Goal: Navigation & Orientation: Find specific page/section

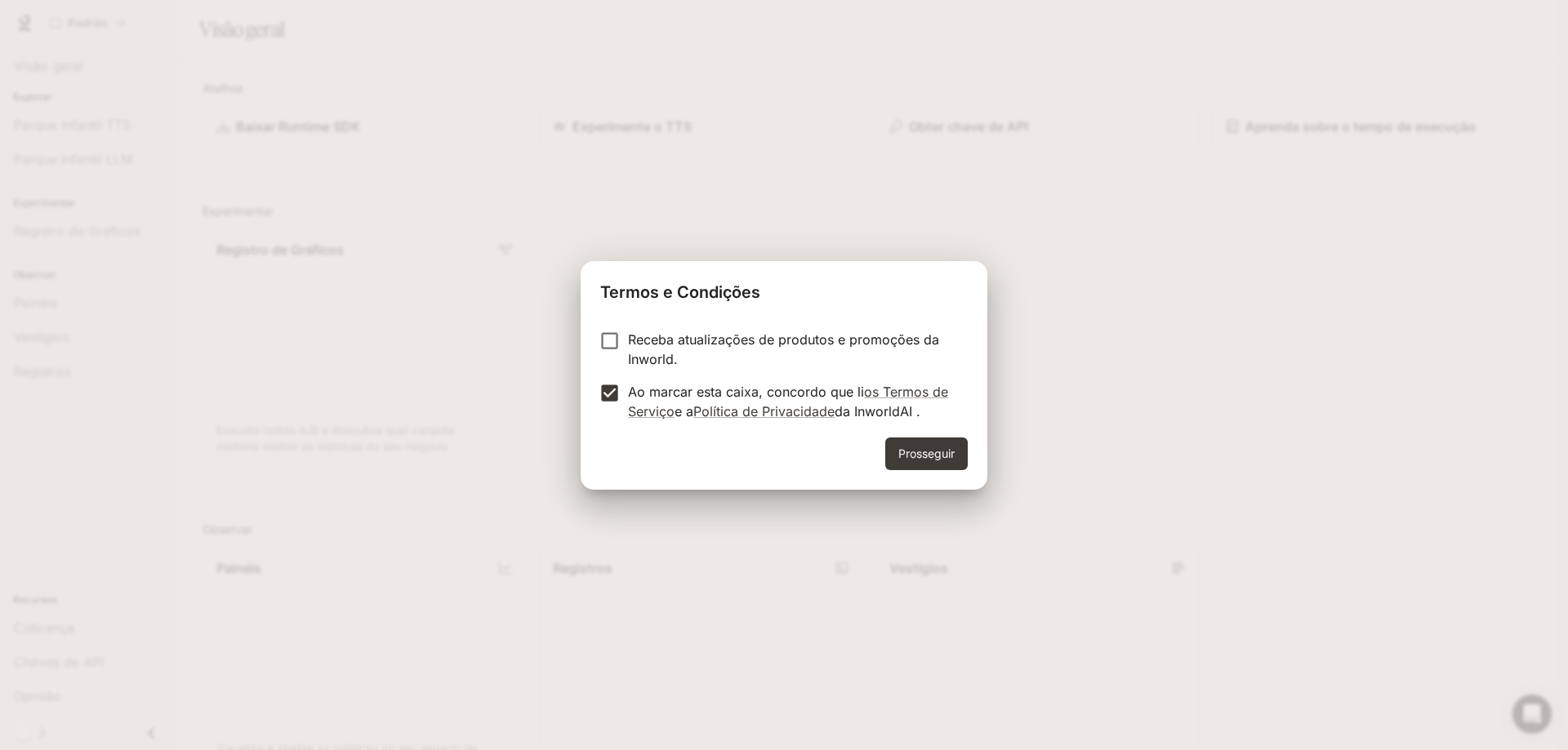
click at [904, 445] on font "Prosseguir" at bounding box center [926, 454] width 56 height 20
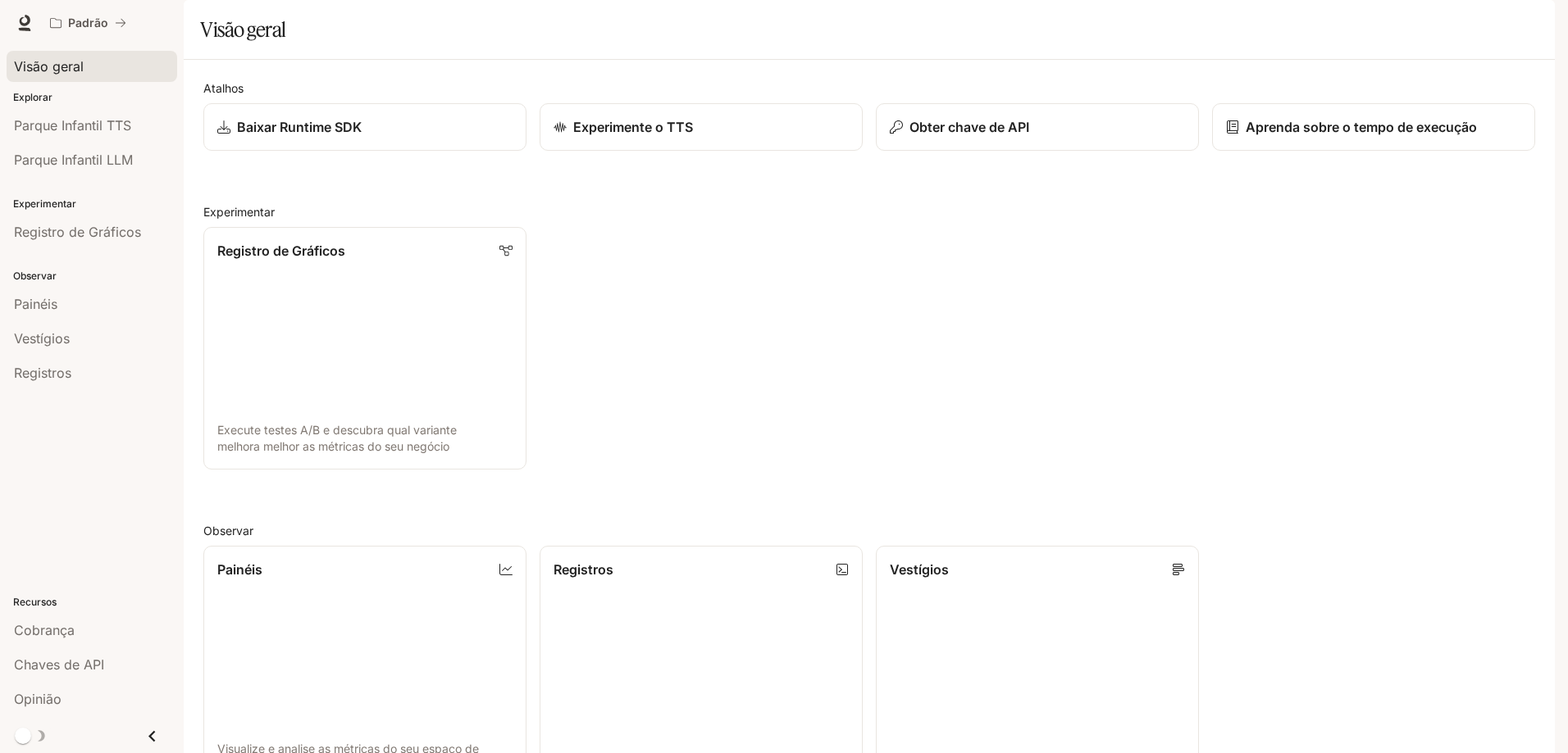
click at [46, 63] on font "Visão geral" at bounding box center [48, 67] width 70 height 17
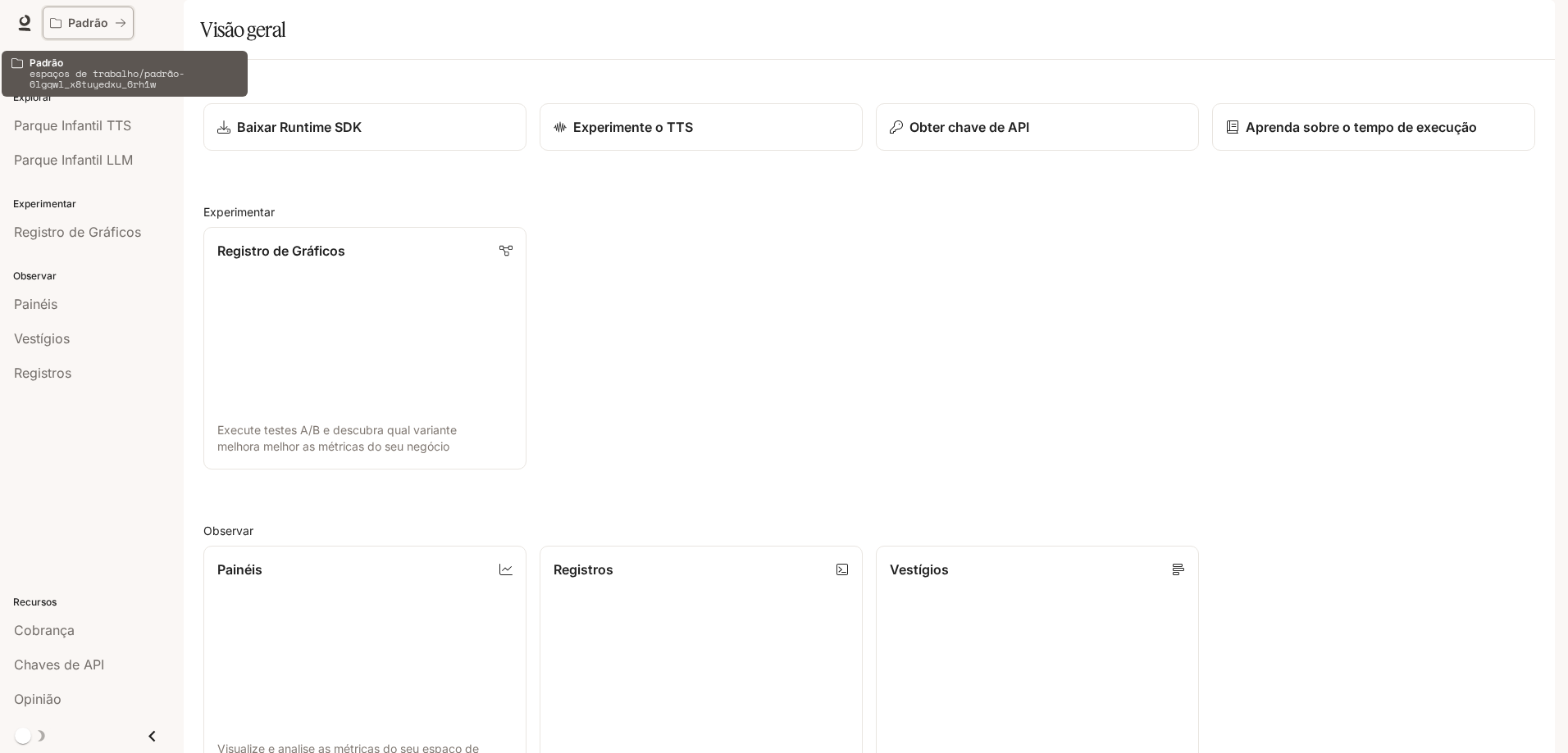
click at [82, 19] on font "Padrão" at bounding box center [87, 22] width 40 height 14
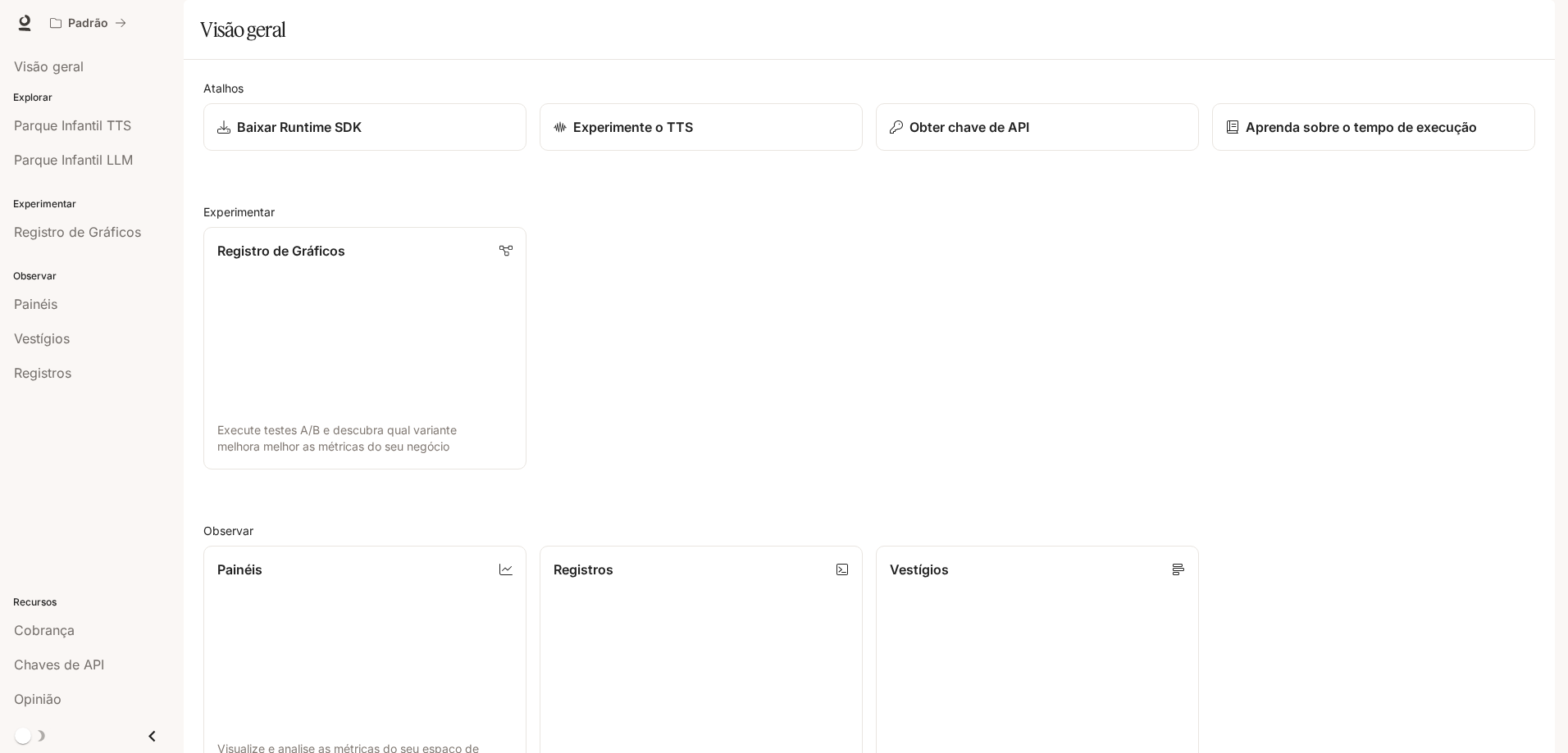
click at [767, 278] on div "Registro de Gráficos Execute testes A/B e descubra qual variante melhora melhor…" at bounding box center [863, 342] width 1345 height 256
